Goal: Task Accomplishment & Management: Use online tool/utility

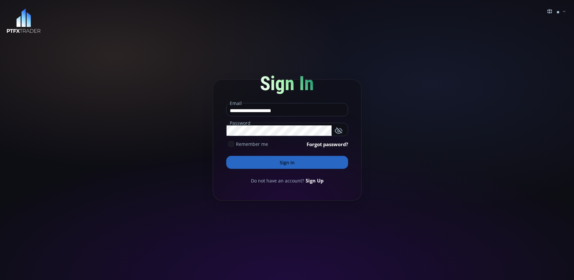
click at [289, 163] on button "Sign In" at bounding box center [287, 162] width 122 height 13
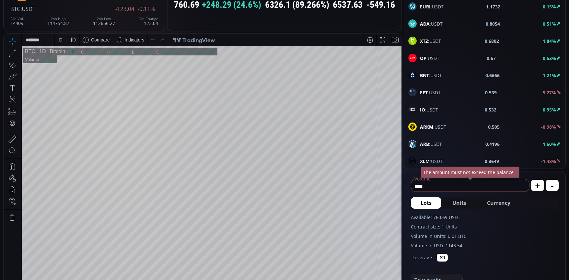
scroll to position [65, 0]
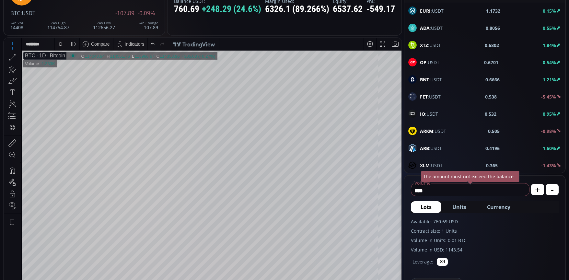
click at [40, 57] on div "1D" at bounding box center [40, 56] width 10 height 6
click at [58, 46] on div "D" at bounding box center [61, 44] width 12 height 12
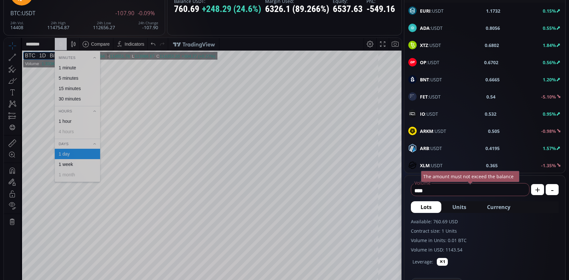
click at [62, 68] on div "1 minute" at bounding box center [67, 67] width 17 height 5
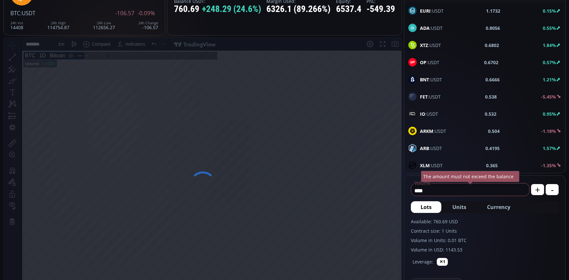
scroll to position [90, 0]
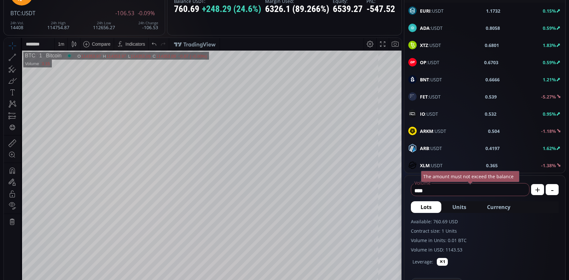
click at [62, 46] on div "1 m" at bounding box center [61, 43] width 6 height 5
click at [63, 98] on div "30 minutes" at bounding box center [70, 98] width 22 height 5
click at [59, 49] on div "30 m" at bounding box center [62, 44] width 9 height 12
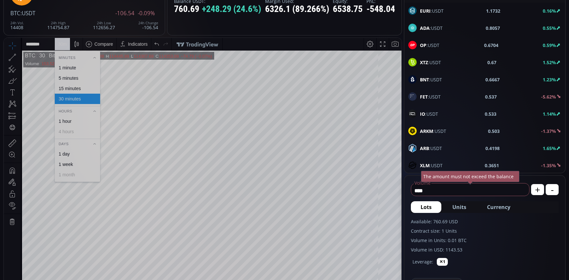
click at [63, 66] on div "1 minute" at bounding box center [67, 67] width 17 height 5
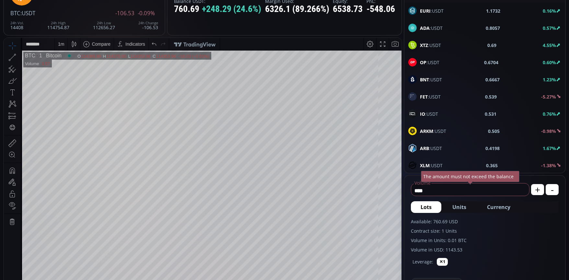
click at [499, 202] on button "Currency" at bounding box center [498, 207] width 43 height 12
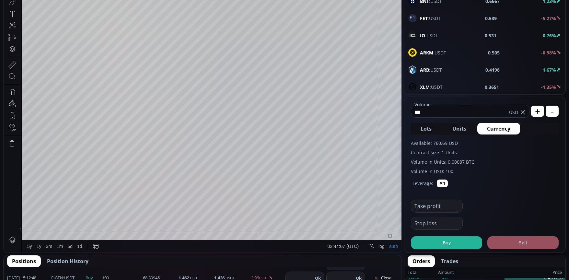
scroll to position [162, 0]
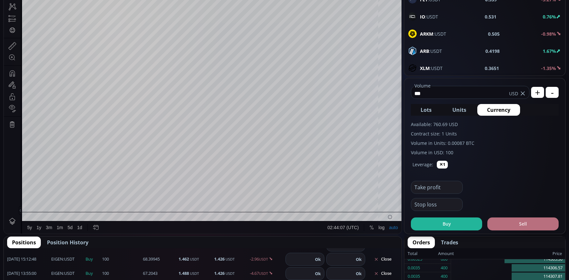
type input "***"
click at [517, 224] on button "Sell" at bounding box center [522, 223] width 71 height 13
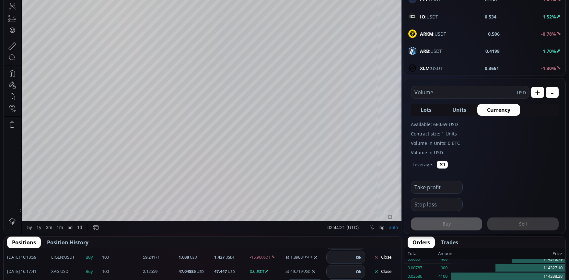
scroll to position [408, 0]
